Goal: Download file/media

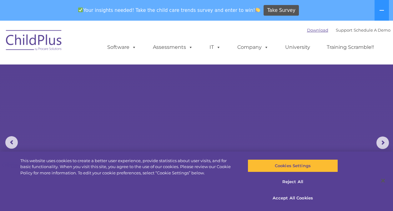
click at [307, 32] on link "Download" at bounding box center [317, 30] width 21 height 5
select select "MEDIUM"
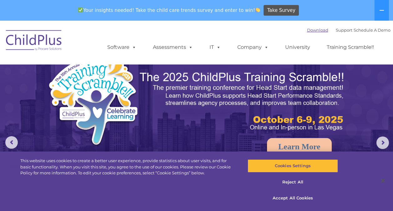
click at [309, 29] on link "Download" at bounding box center [317, 30] width 21 height 5
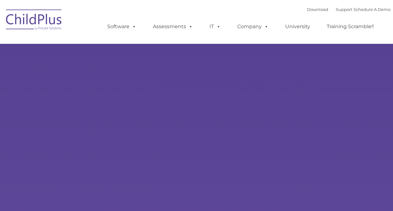
type input ""
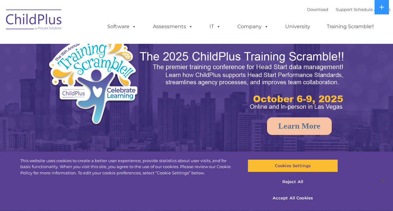
select select "MEDIUM"
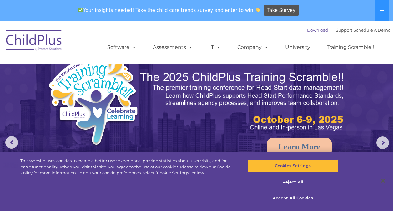
click at [308, 30] on link "Download" at bounding box center [317, 30] width 21 height 5
